Goal: Check status: Check status

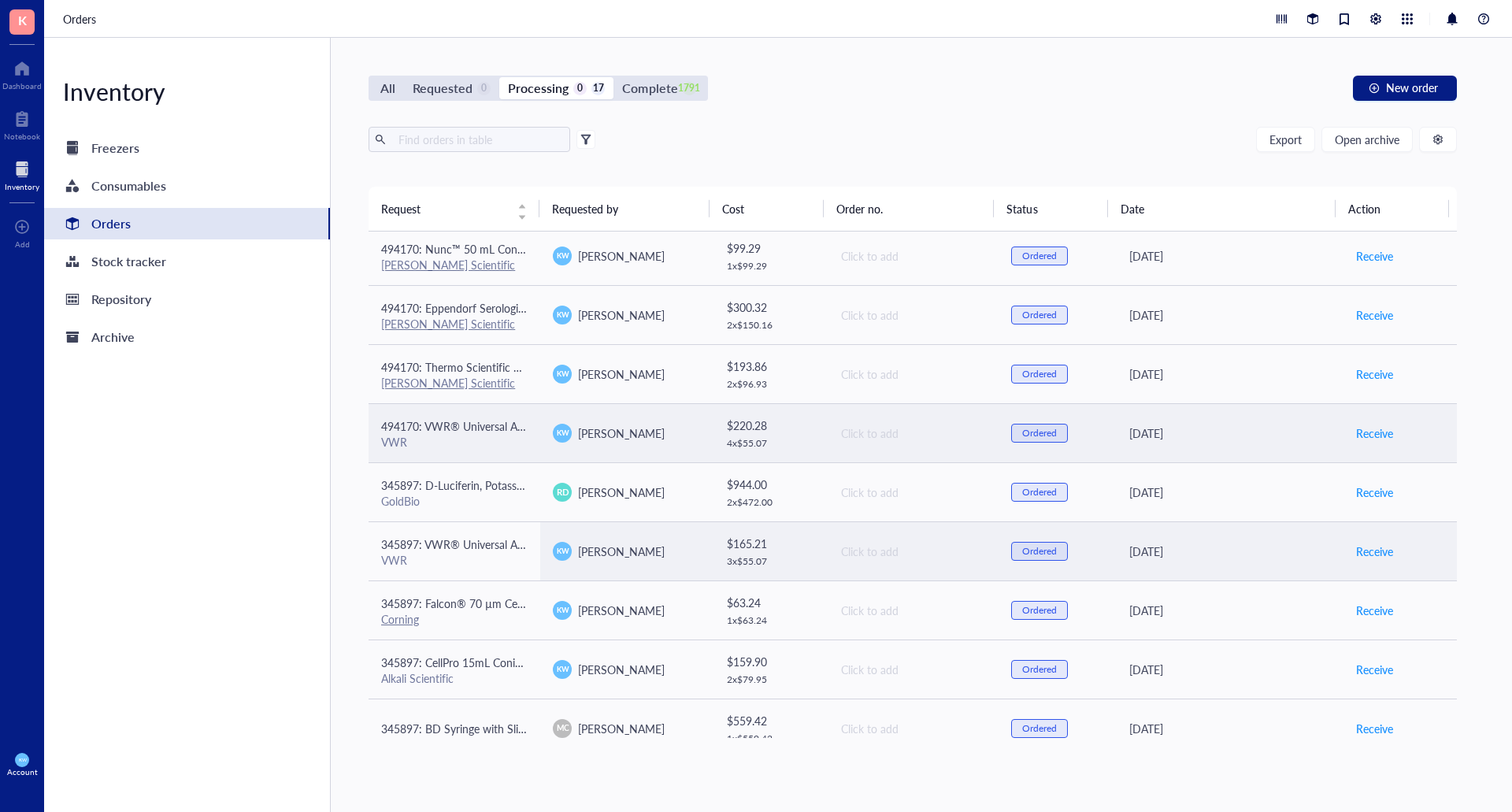
scroll to position [473, 0]
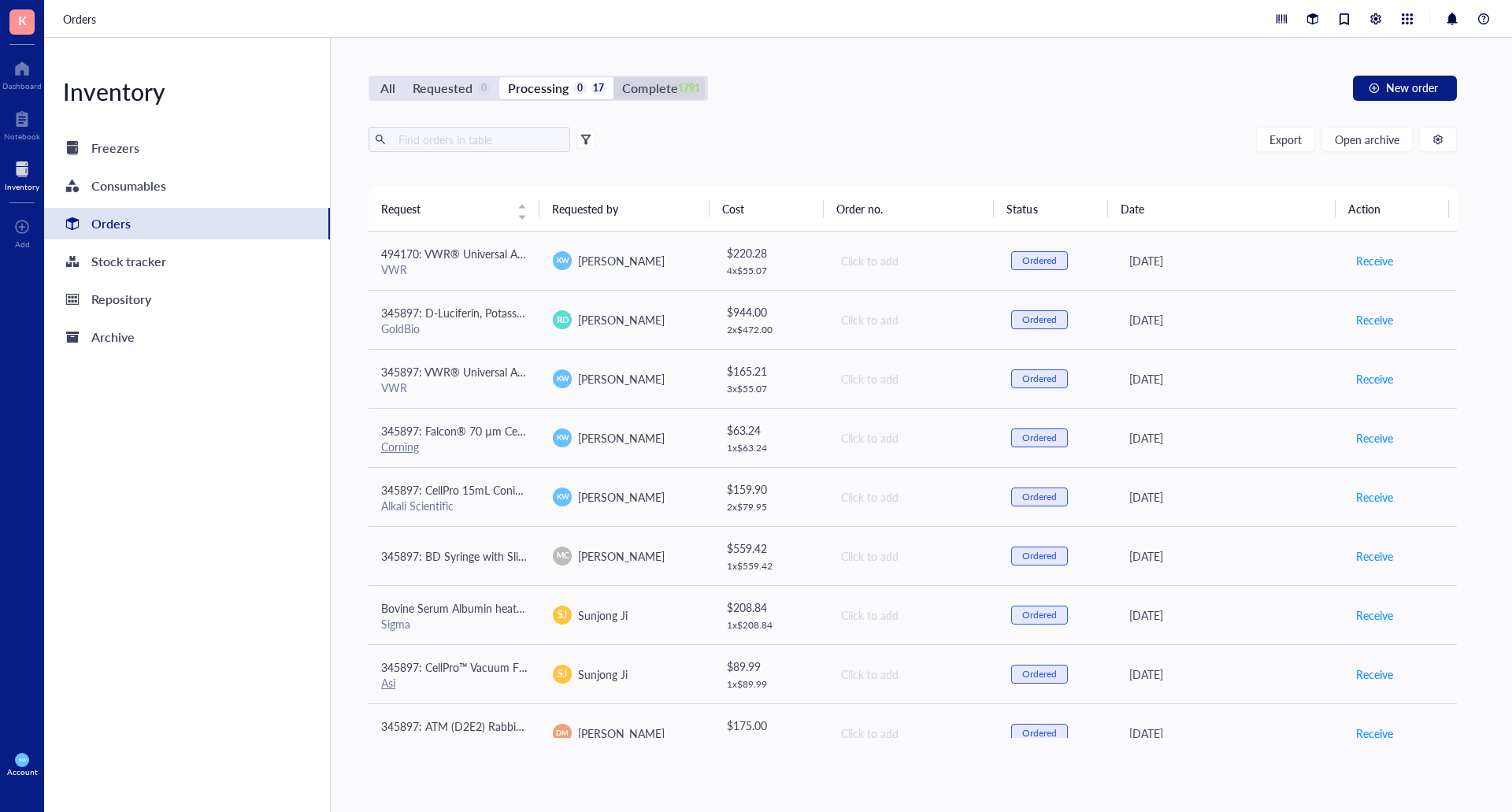
click at [653, 85] on div "Complete" at bounding box center [649, 88] width 55 height 22
click at [613, 77] on input "Complete 1791" at bounding box center [613, 77] width 0 height 0
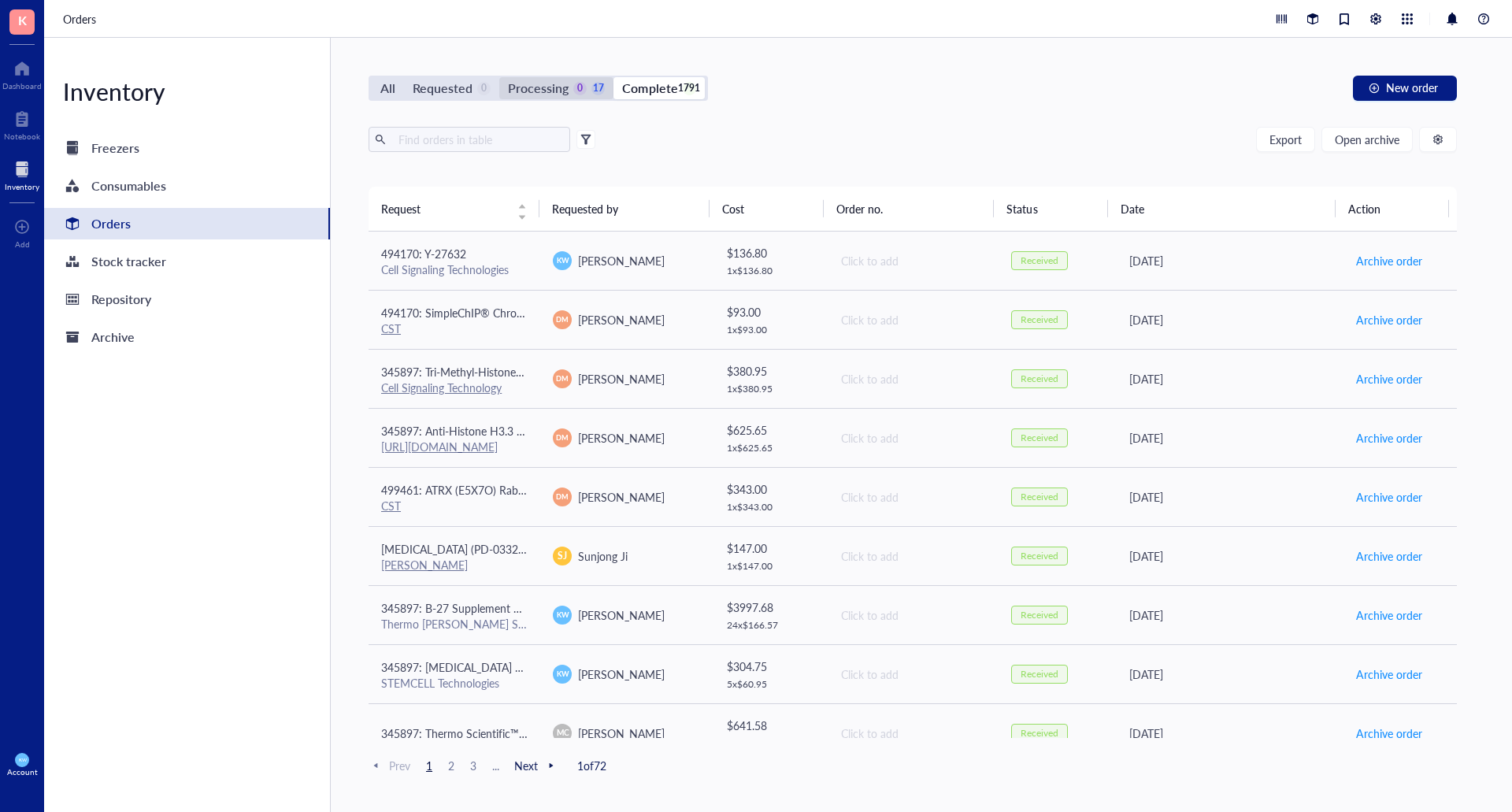
click at [512, 86] on div "Processing" at bounding box center [539, 88] width 61 height 22
click at [499, 77] on input "Processing 0 17" at bounding box center [499, 77] width 0 height 0
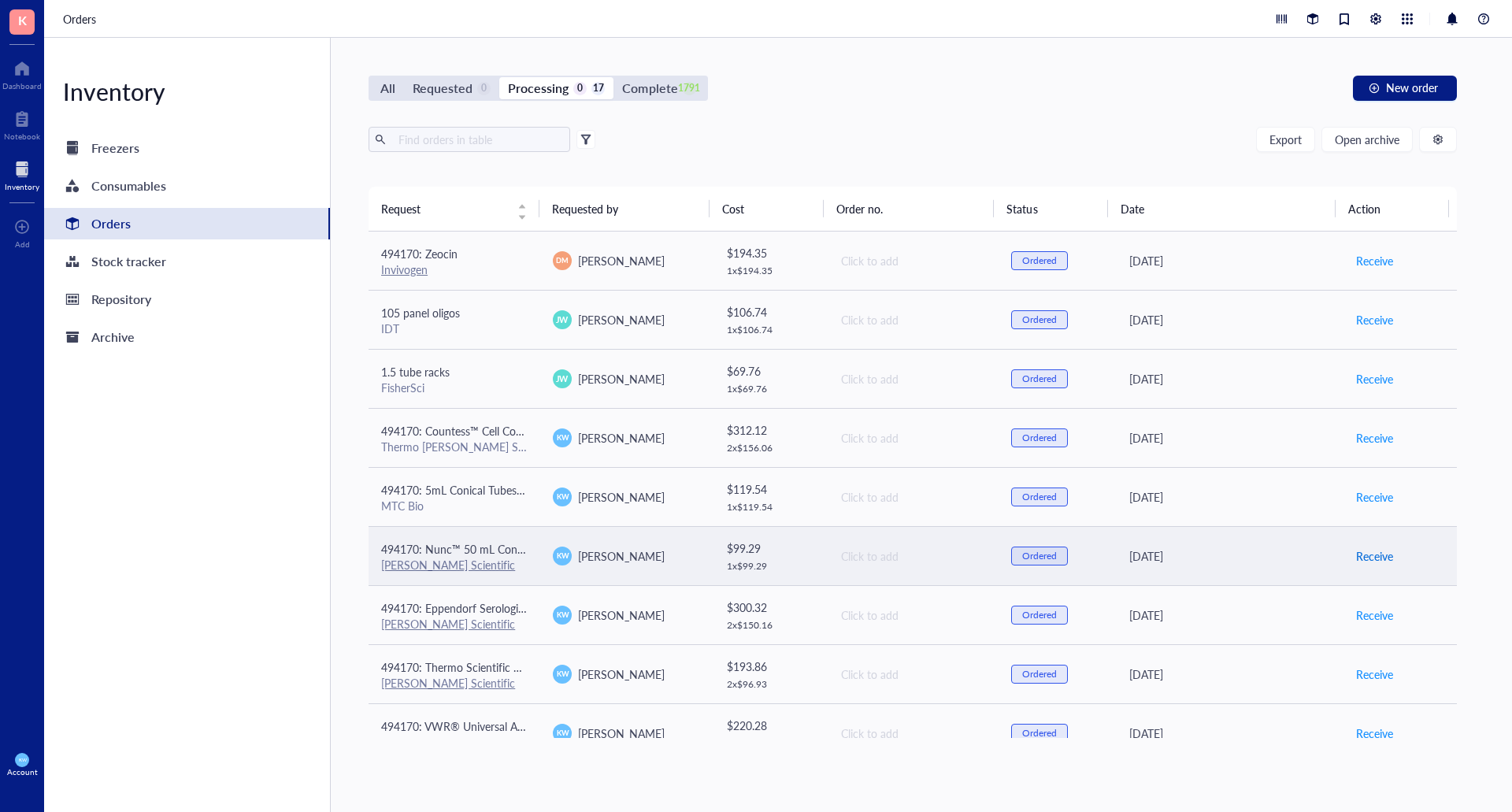
click at [1372, 557] on span "Receive" at bounding box center [1374, 556] width 37 height 17
click at [502, 560] on div "[PERSON_NAME] Scientific" at bounding box center [454, 564] width 146 height 14
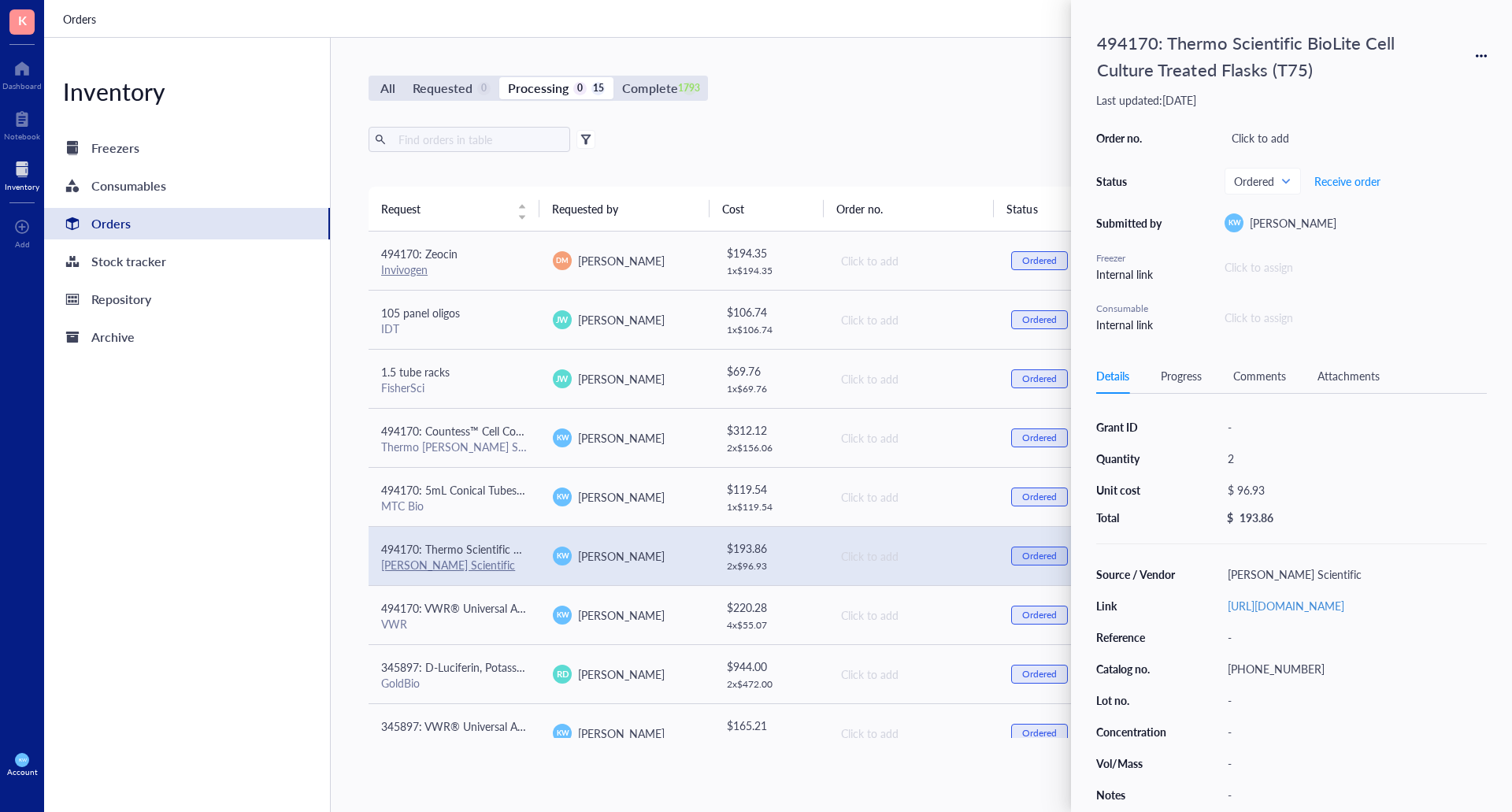
click at [871, 93] on div "All Requested 0 Processing 0 15 Complete 1793 New order" at bounding box center [912, 88] width 1088 height 25
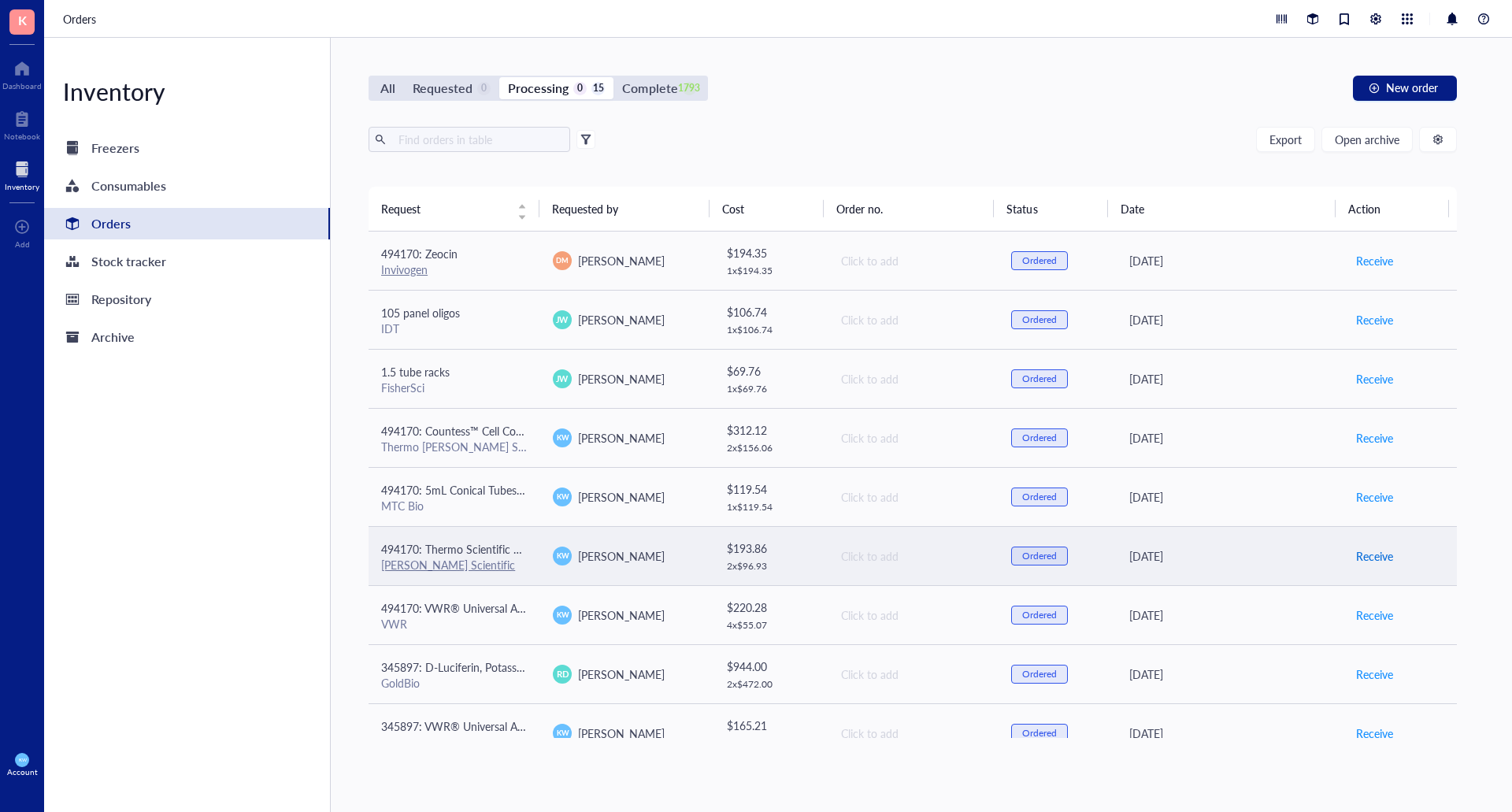
click at [1369, 560] on span "Receive" at bounding box center [1374, 556] width 37 height 17
